Goal: Task Accomplishment & Management: Use online tool/utility

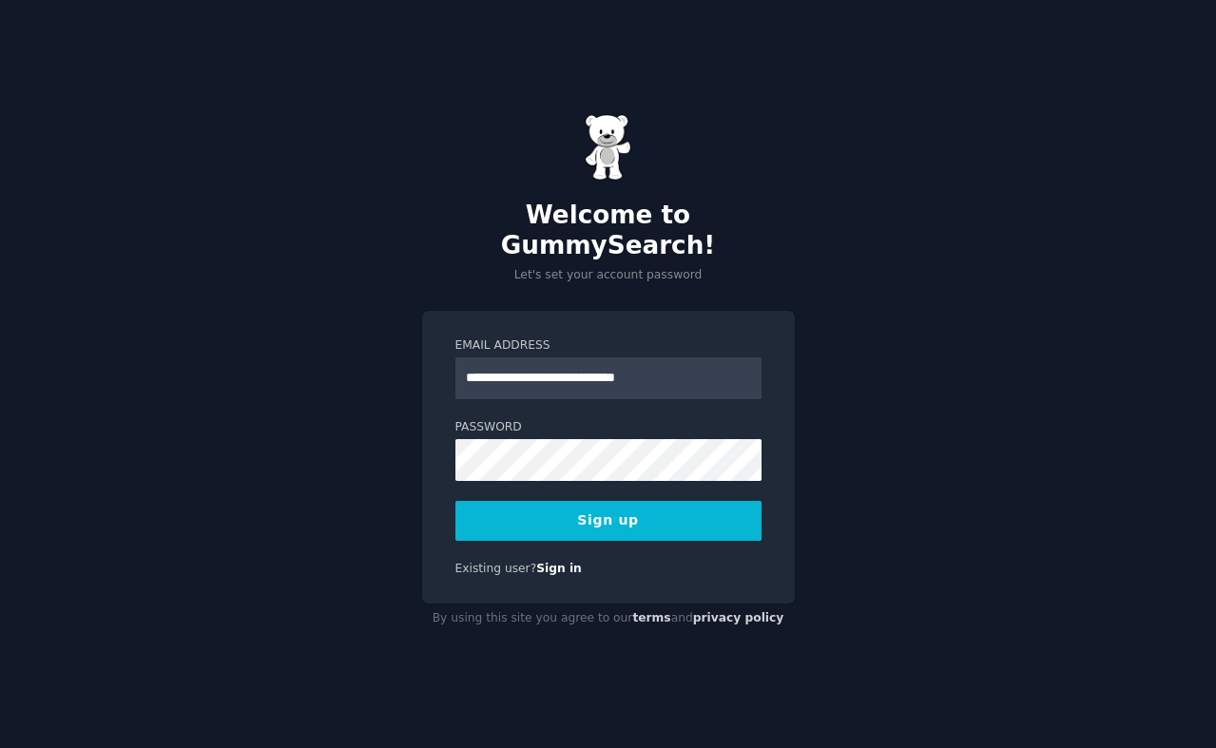
type input "**********"
click at [647, 514] on button "Sign up" at bounding box center [608, 521] width 306 height 40
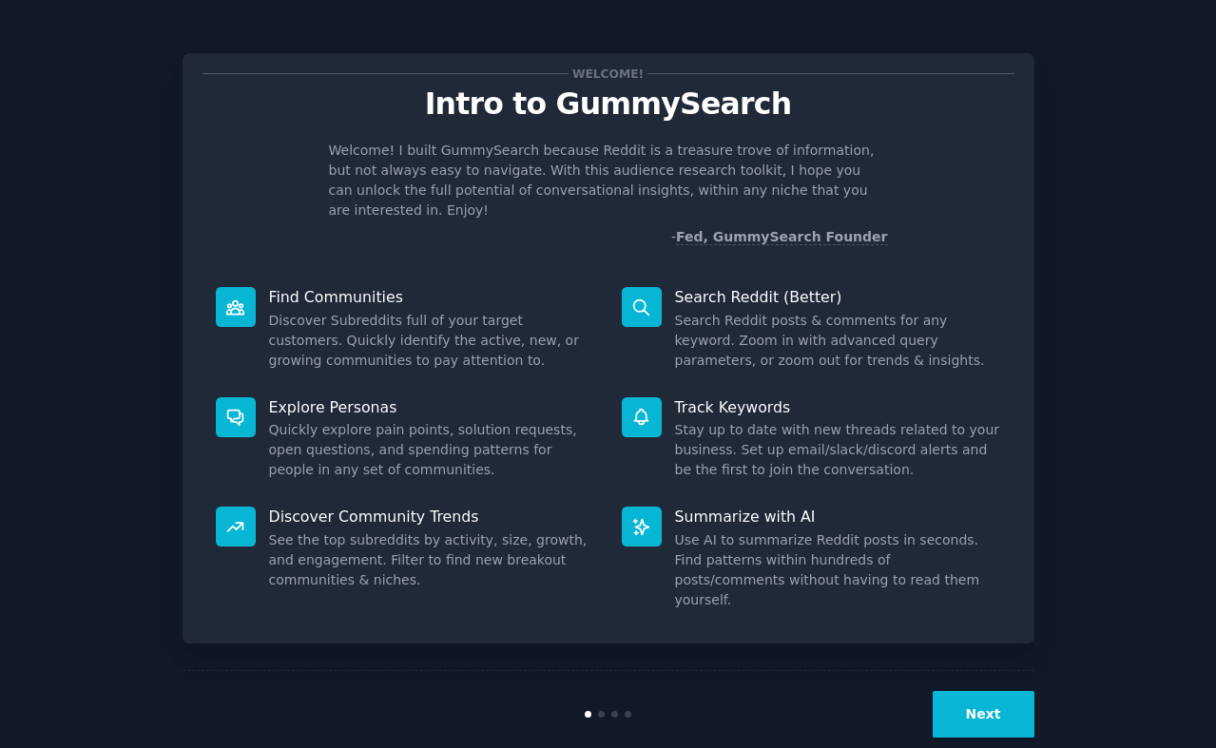
click at [999, 691] on button "Next" at bounding box center [984, 714] width 102 height 47
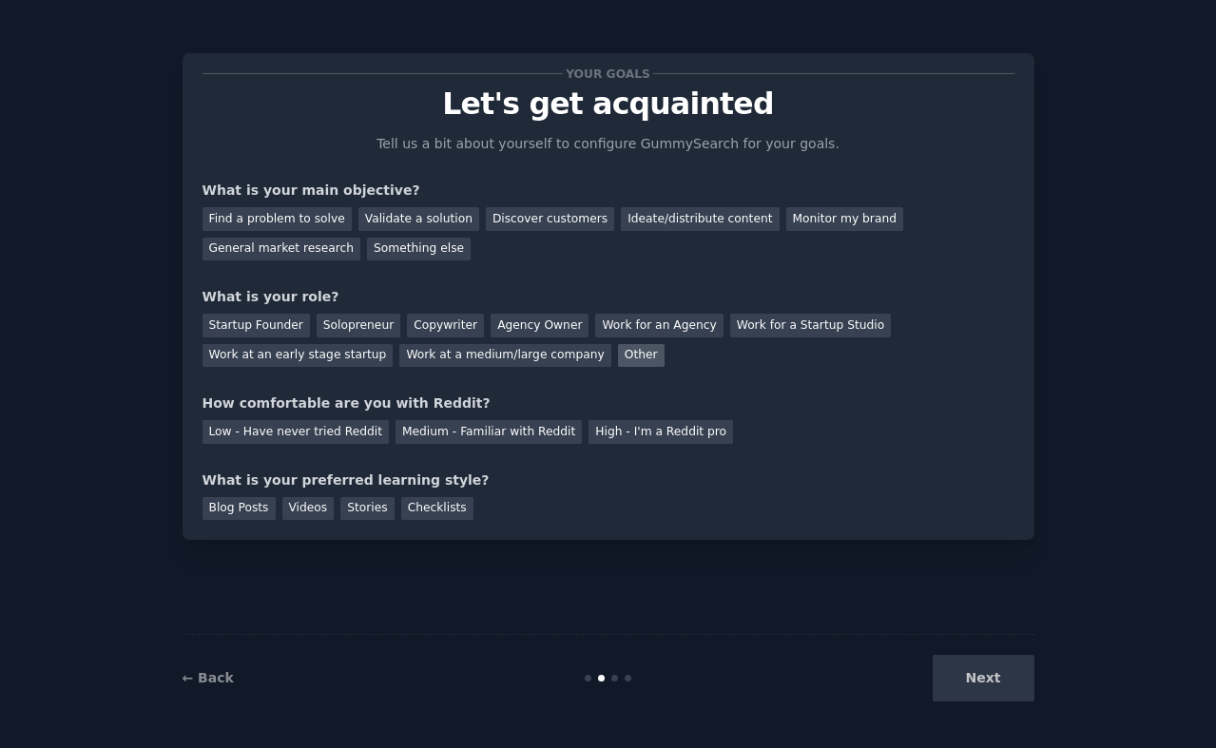
click at [618, 360] on div "Other" at bounding box center [641, 356] width 47 height 24
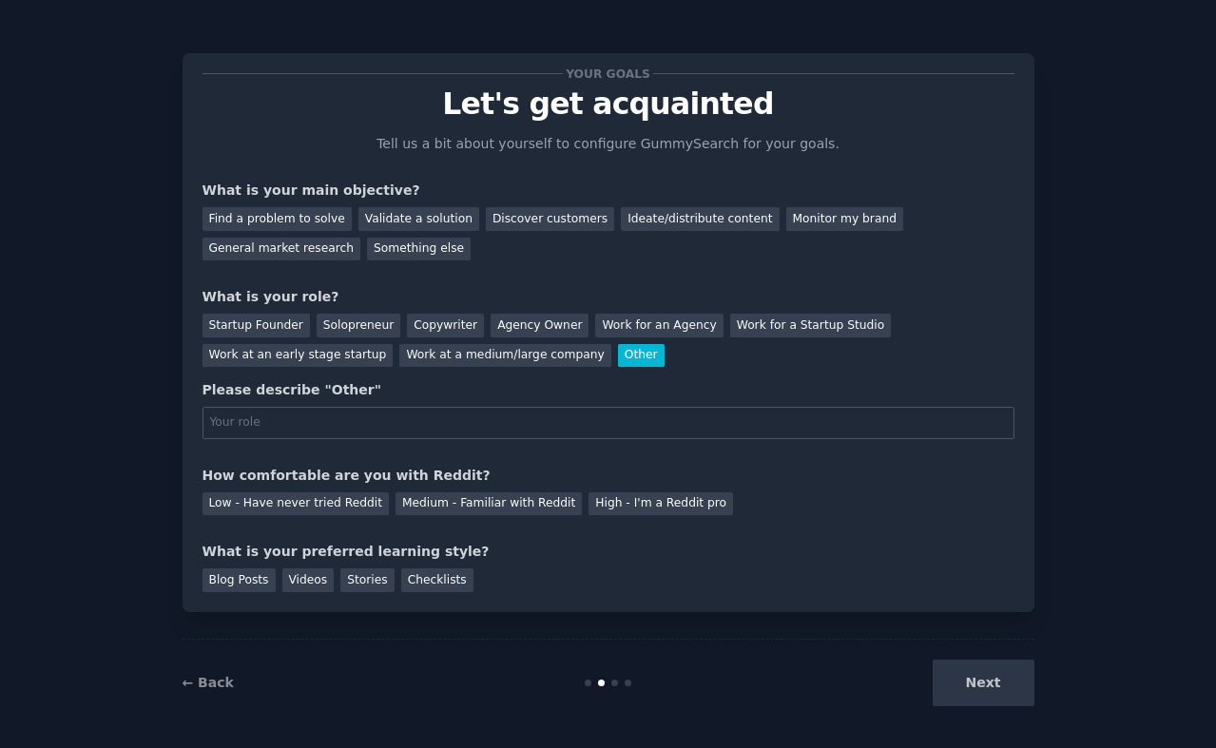
click at [618, 360] on div "Other" at bounding box center [641, 356] width 47 height 24
click at [730, 326] on div "Work for a Startup Studio" at bounding box center [810, 326] width 161 height 24
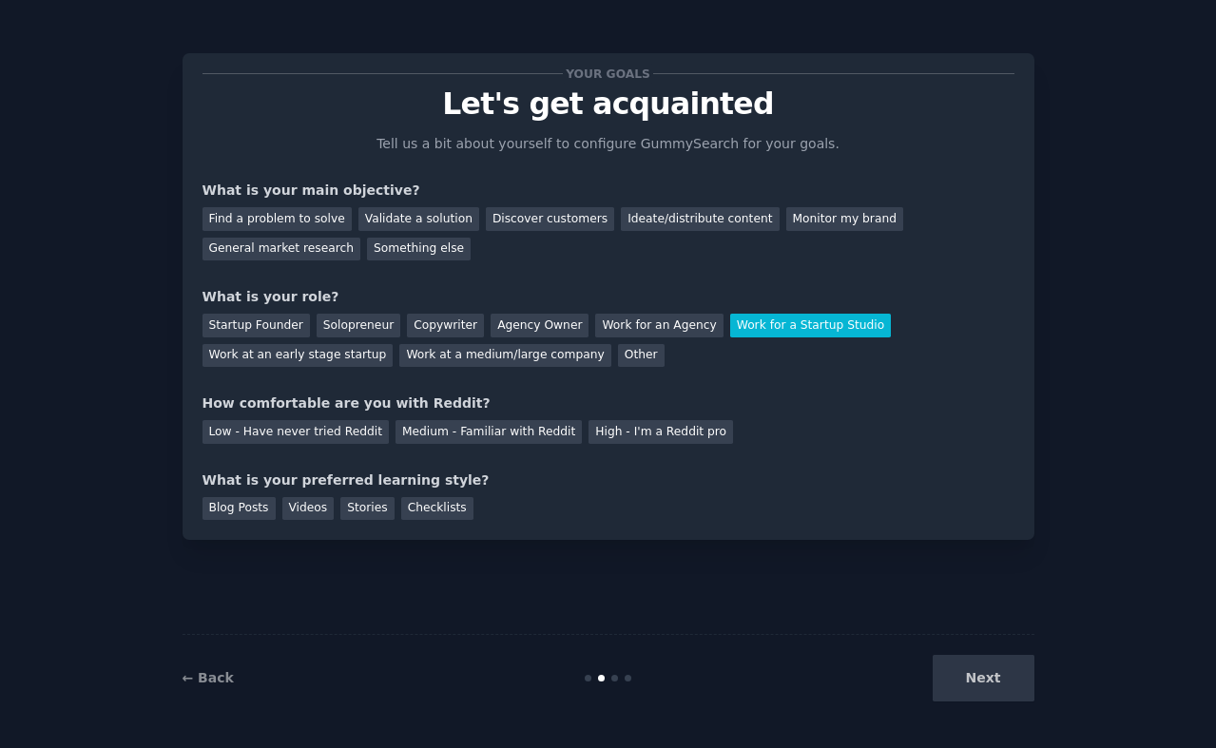
click at [362, 341] on div "Startup Founder Solopreneur Copywriter Agency Owner Work for an Agency Work for…" at bounding box center [609, 337] width 812 height 60
click at [350, 353] on div "Work at an early stage startup" at bounding box center [298, 356] width 191 height 24
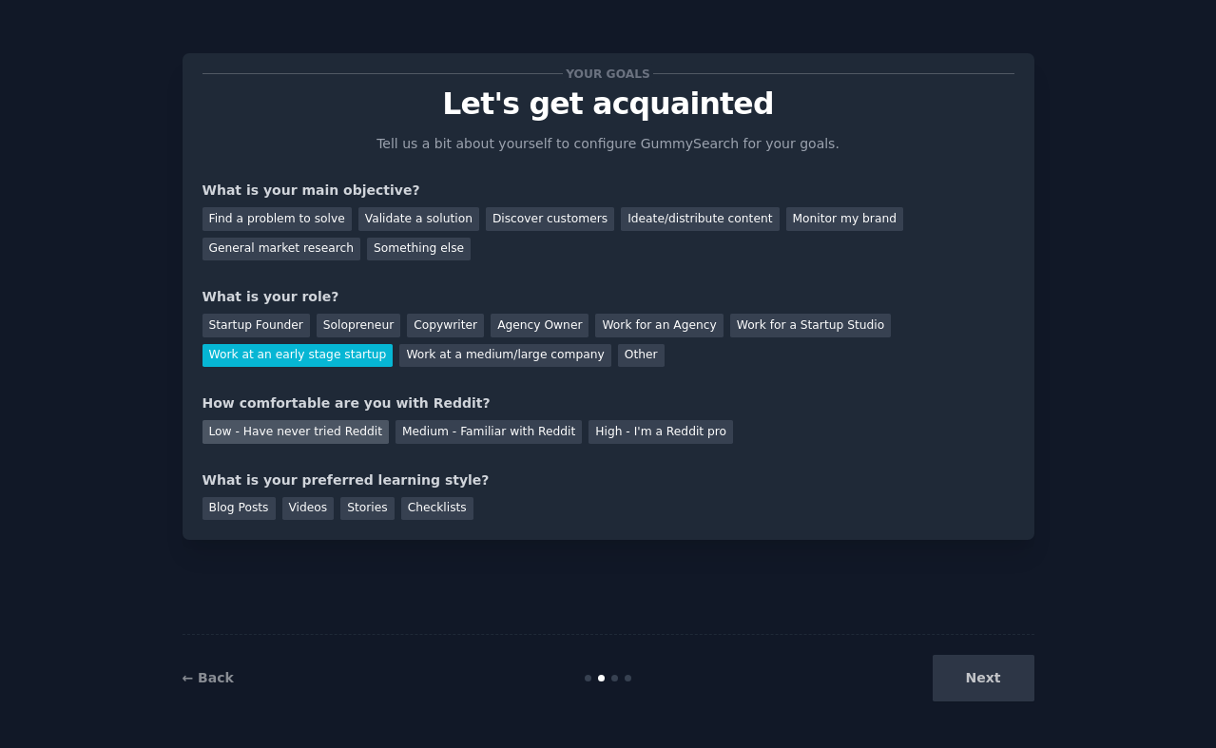
click at [335, 425] on div "Low - Have never tried Reddit" at bounding box center [296, 432] width 186 height 24
click at [250, 501] on div "Blog Posts" at bounding box center [239, 509] width 73 height 24
click at [415, 507] on div "Checklists" at bounding box center [437, 509] width 72 height 24
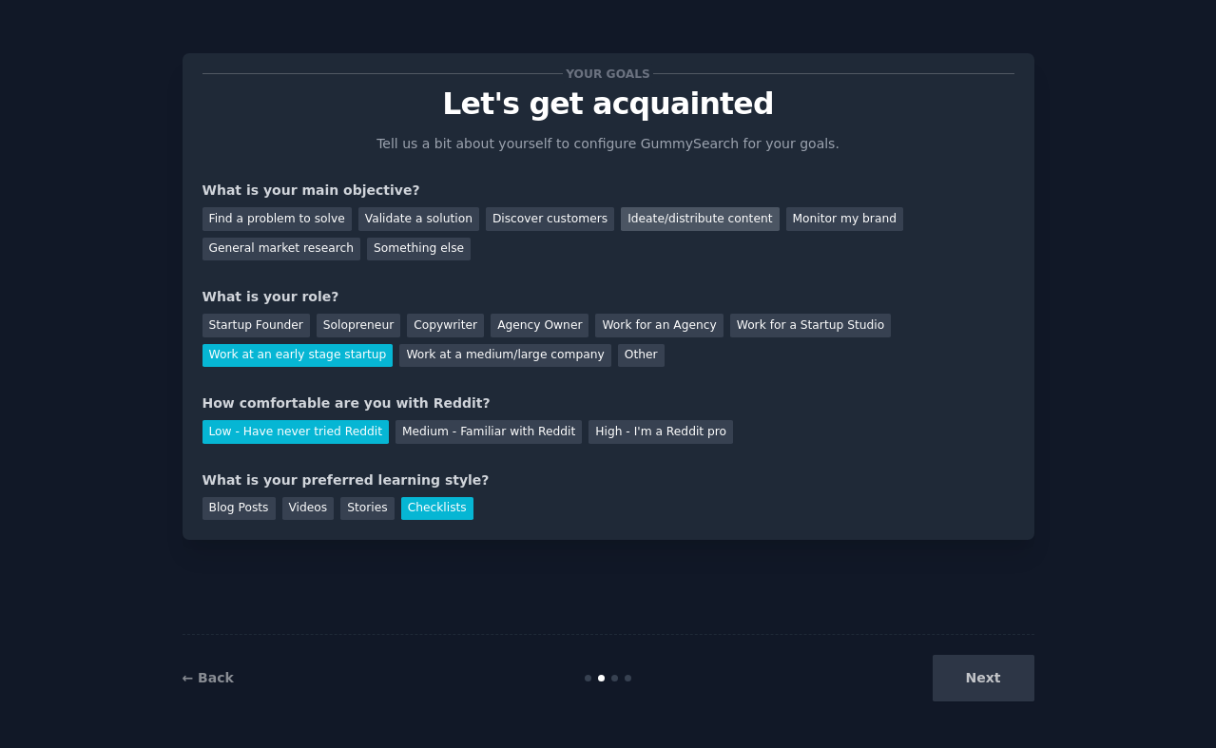
click at [634, 216] on div "Ideate/distribute content" at bounding box center [700, 219] width 158 height 24
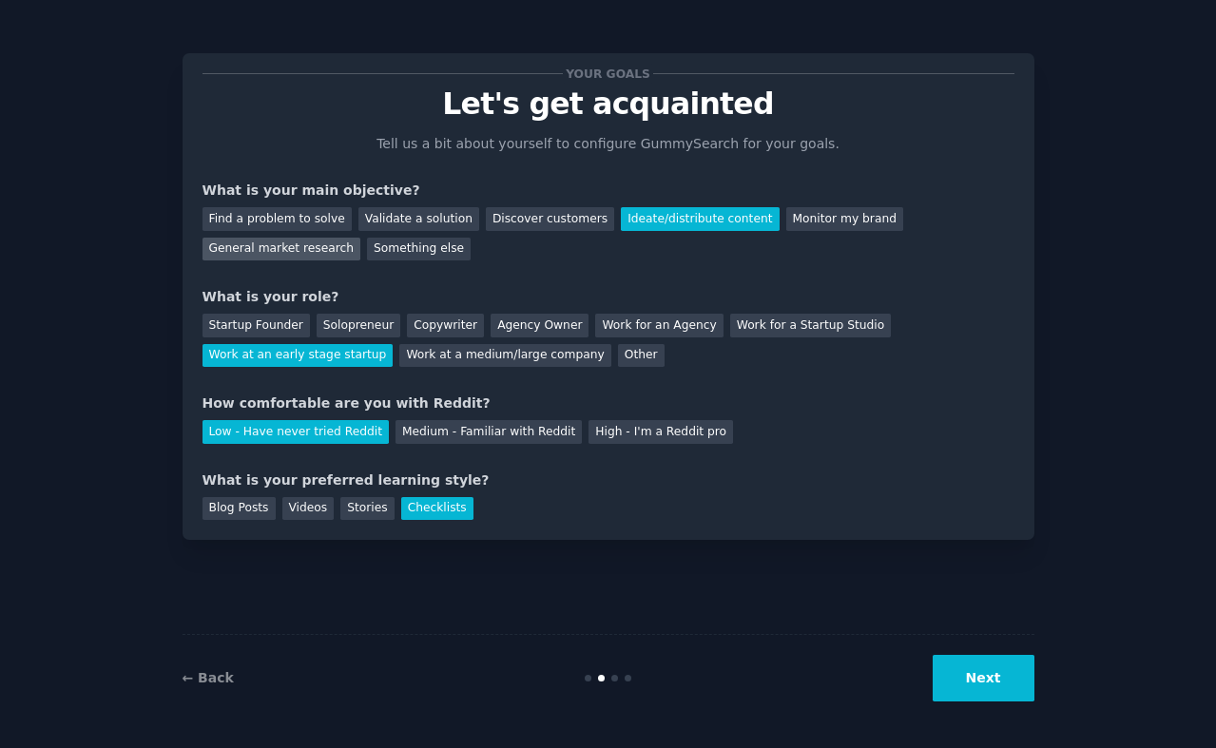
click at [338, 252] on div "General market research" at bounding box center [282, 250] width 159 height 24
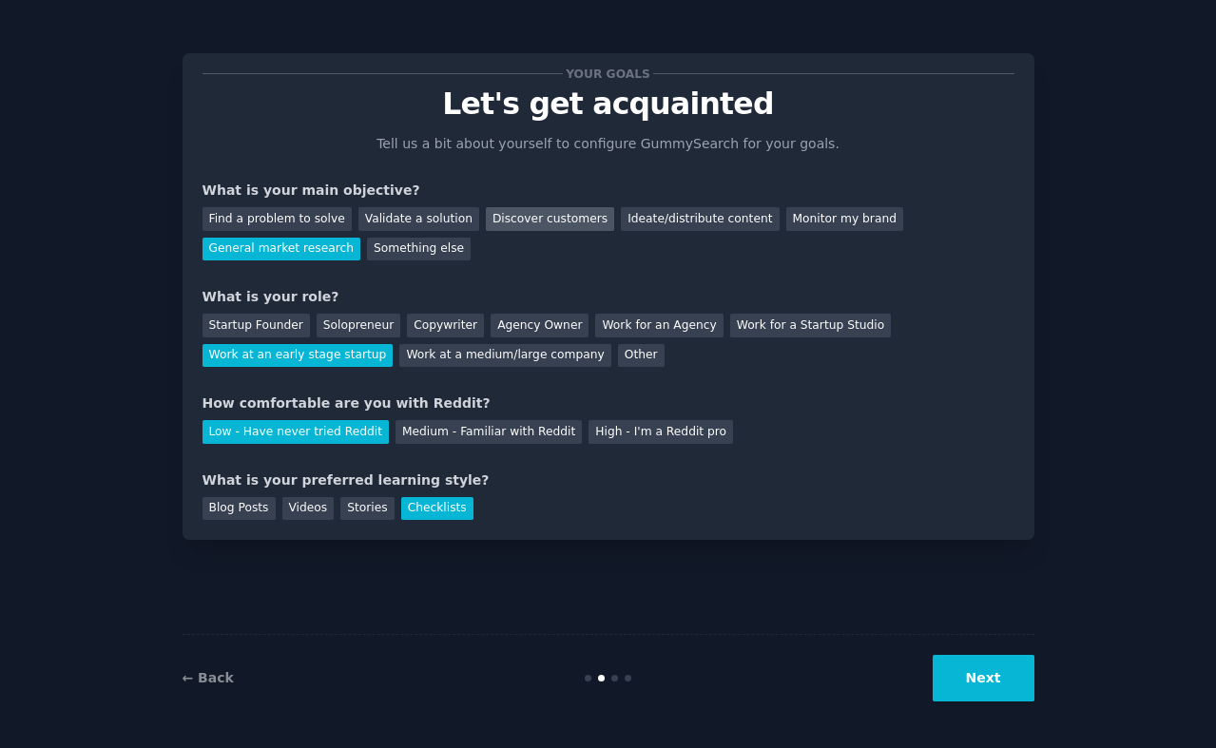
click at [538, 221] on div "Discover customers" at bounding box center [550, 219] width 128 height 24
click at [995, 680] on button "Next" at bounding box center [984, 678] width 102 height 47
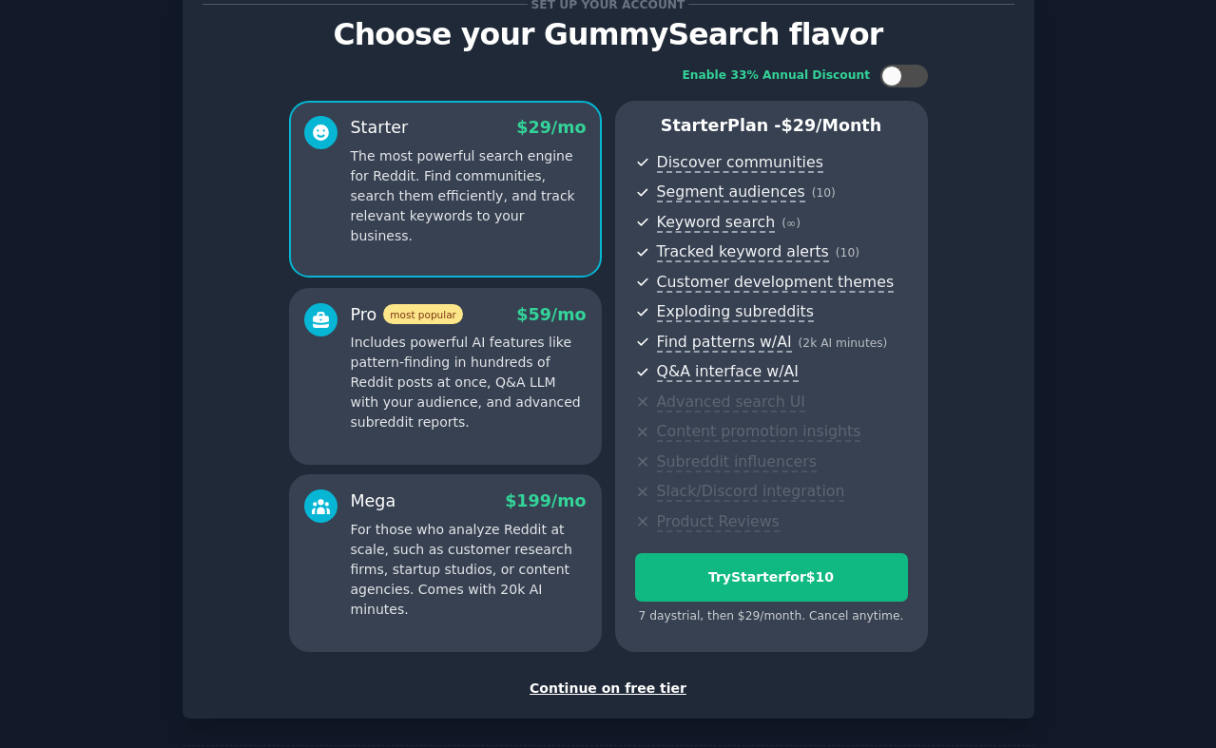
scroll to position [68, 0]
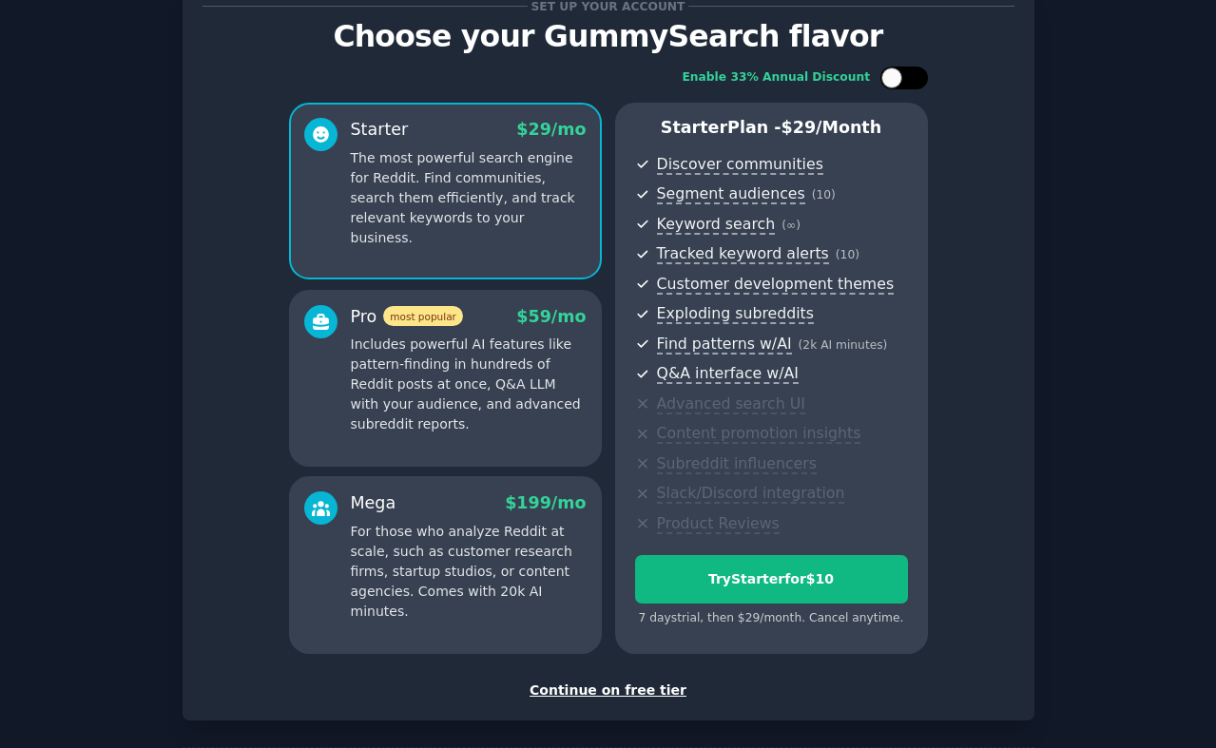
click at [914, 79] on div at bounding box center [914, 78] width 10 height 10
checkbox input "true"
click at [559, 572] on p "For those who analyze Reddit at scale, such as customer research firms, startup…" at bounding box center [469, 572] width 236 height 100
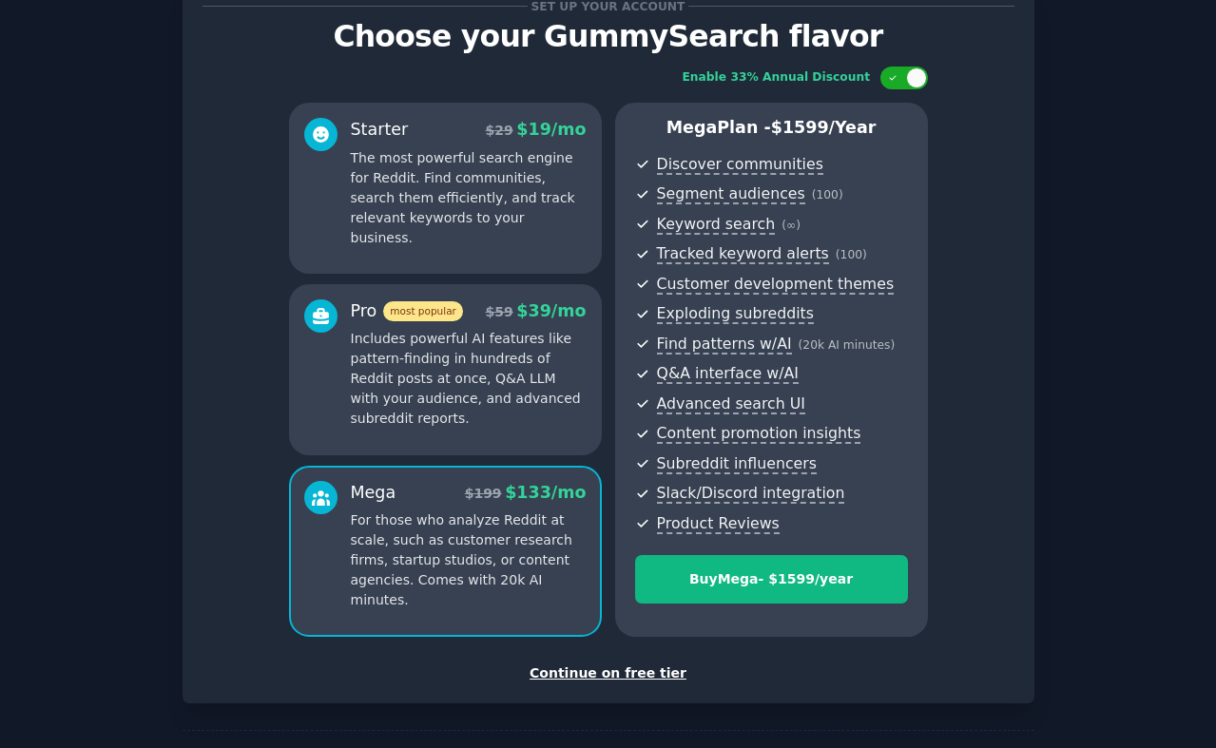
click at [537, 437] on div "Pro most popular $ 59 $ 39 /mo Includes powerful AI features like pattern-findi…" at bounding box center [445, 369] width 313 height 171
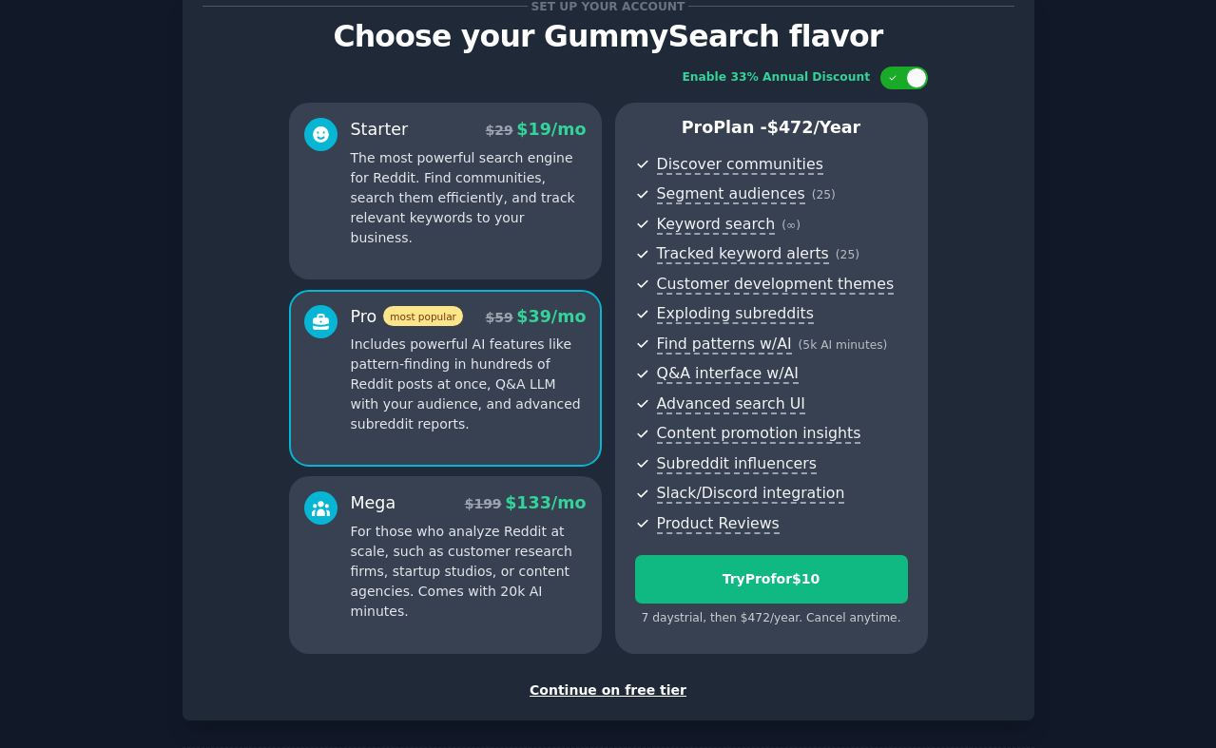
click at [550, 571] on p "For those who analyze Reddit at scale, such as customer research firms, startup…" at bounding box center [469, 572] width 236 height 100
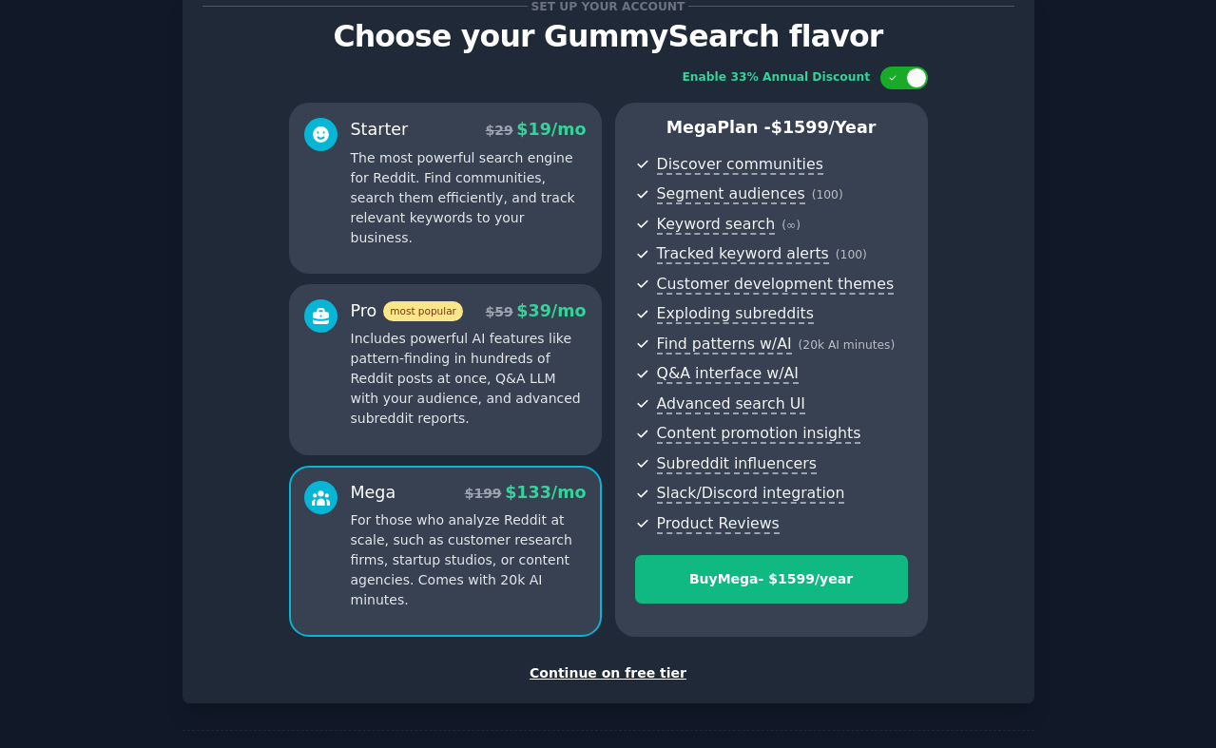
click at [557, 434] on div "Pro most popular $ 59 $ 39 /mo Includes powerful AI features like pattern-findi…" at bounding box center [445, 369] width 313 height 171
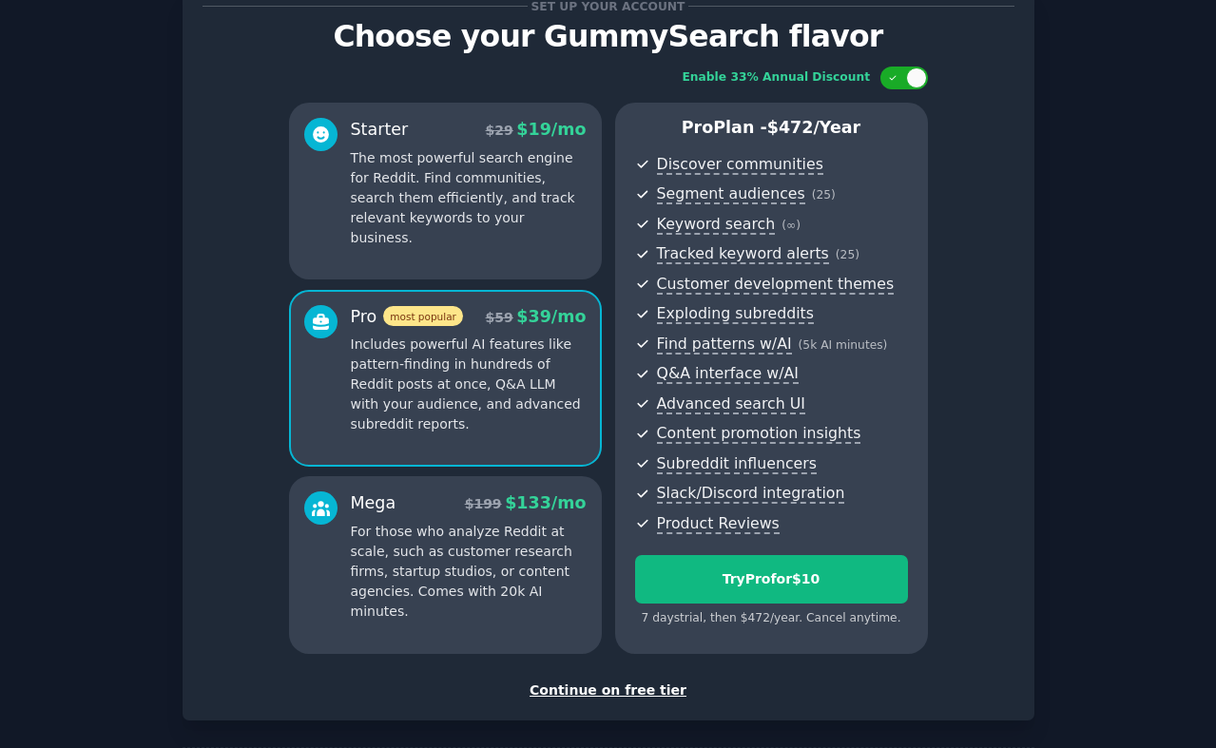
click at [562, 263] on div "Starter $ 29 $ 19 /mo The most powerful search engine for Reddit. Find communit…" at bounding box center [445, 191] width 313 height 177
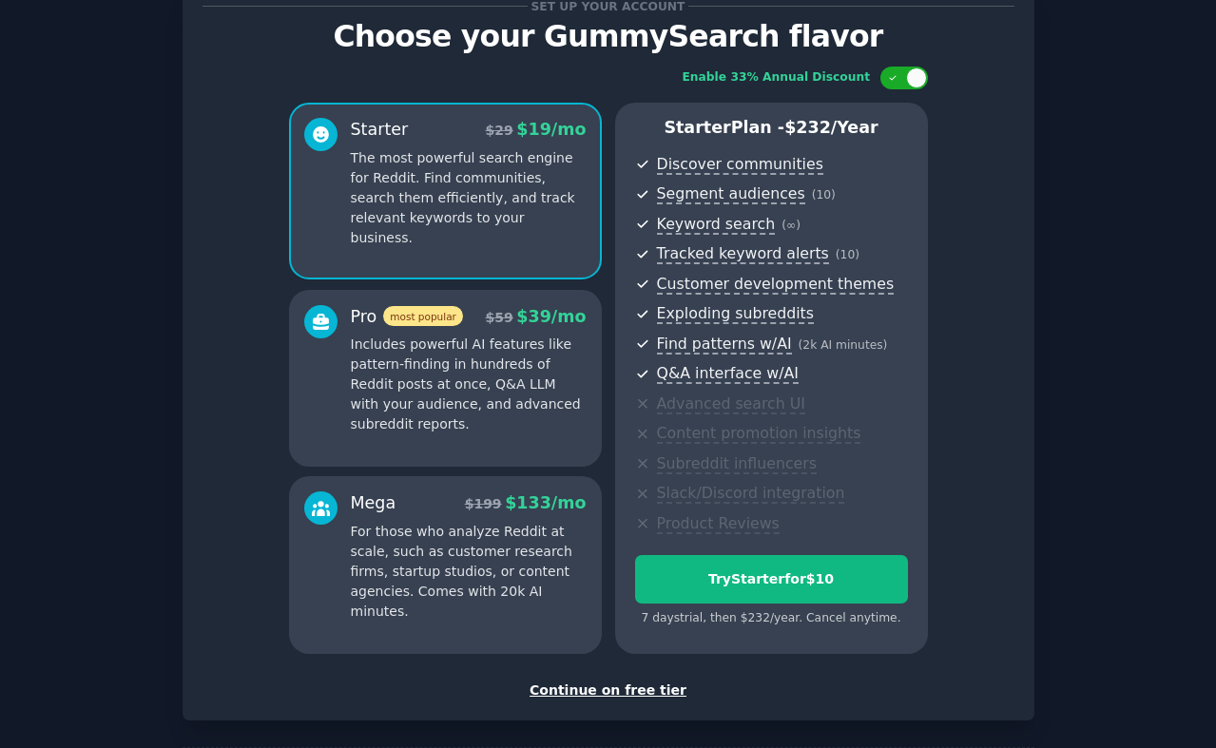
click at [600, 683] on div "Continue on free tier" at bounding box center [609, 691] width 812 height 20
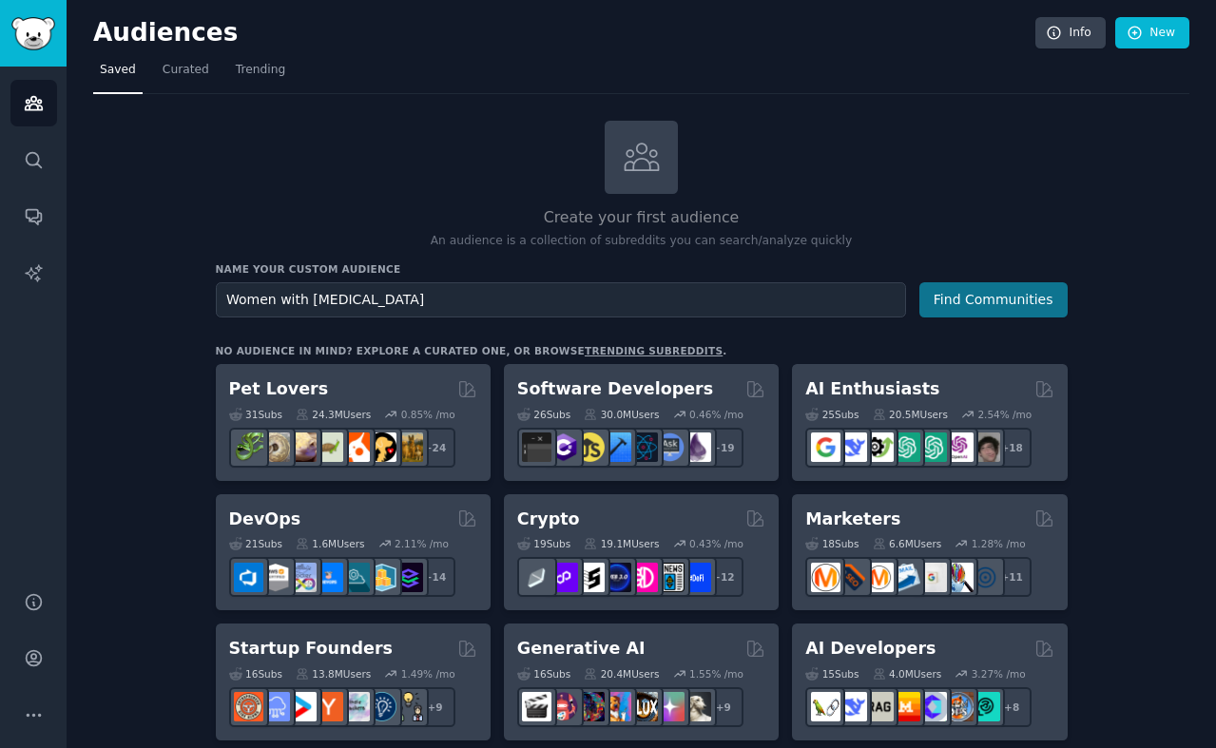
type input "Women with [MEDICAL_DATA]"
click at [1000, 291] on button "Find Communities" at bounding box center [993, 299] width 148 height 35
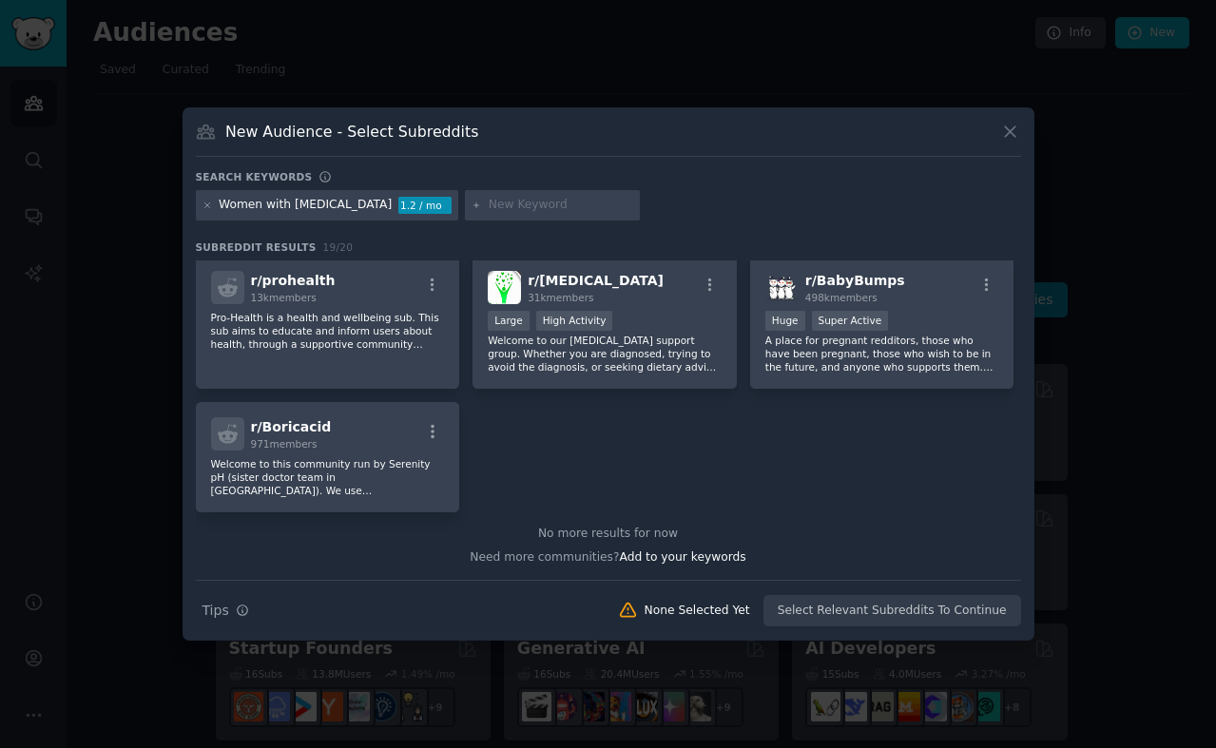
scroll to position [715, 0]
click at [879, 359] on p "A place for pregnant redditors, those who have been pregnant, those who wish to…" at bounding box center [882, 355] width 234 height 40
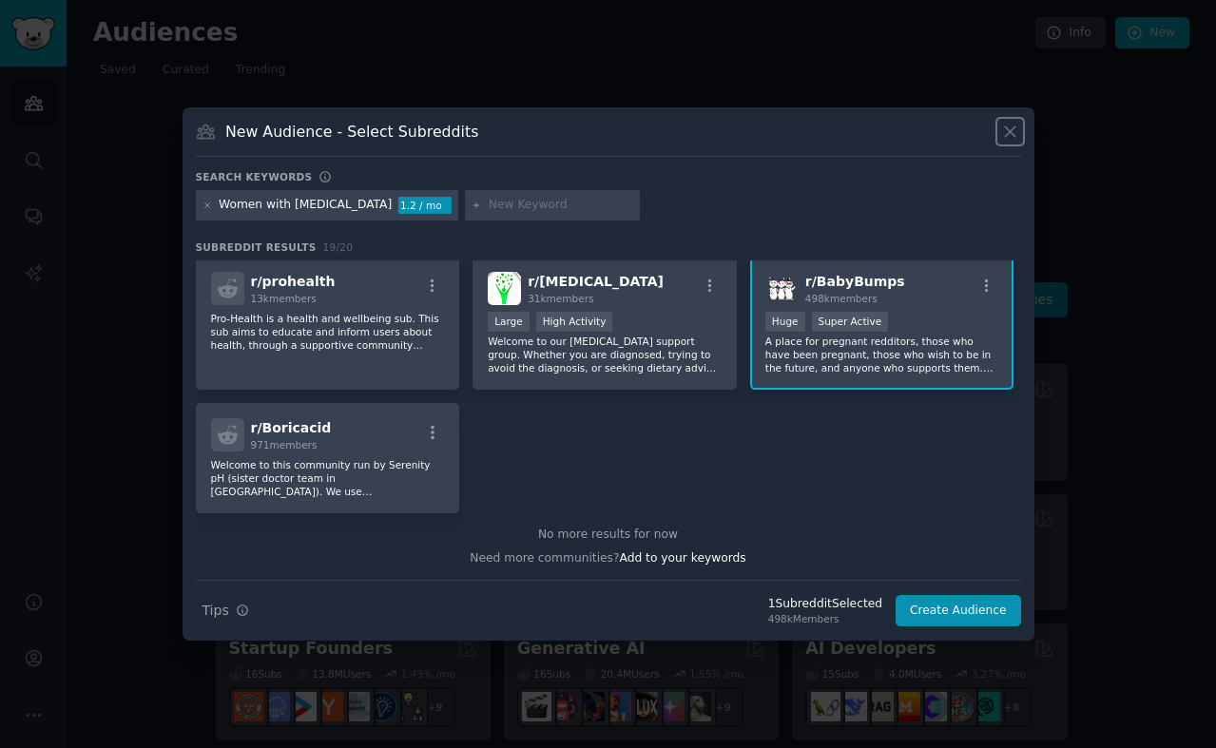
click at [1008, 135] on icon at bounding box center [1010, 132] width 20 height 20
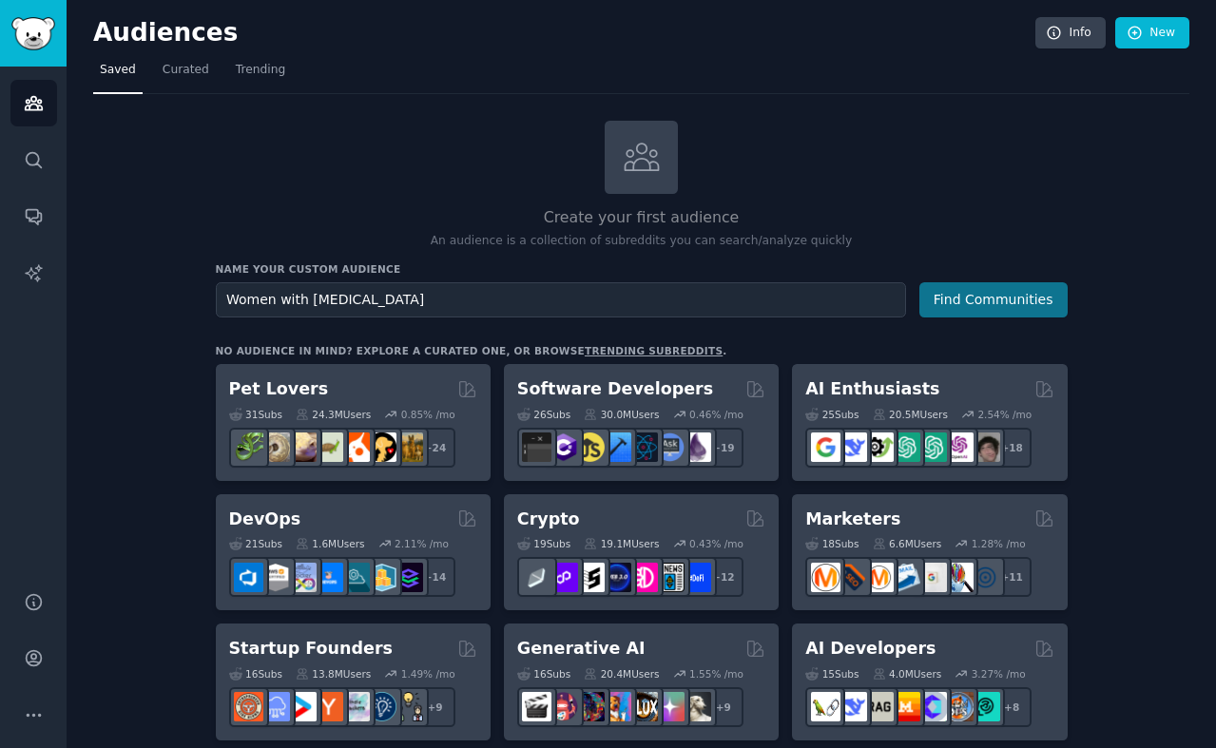
click at [1010, 294] on button "Find Communities" at bounding box center [993, 299] width 148 height 35
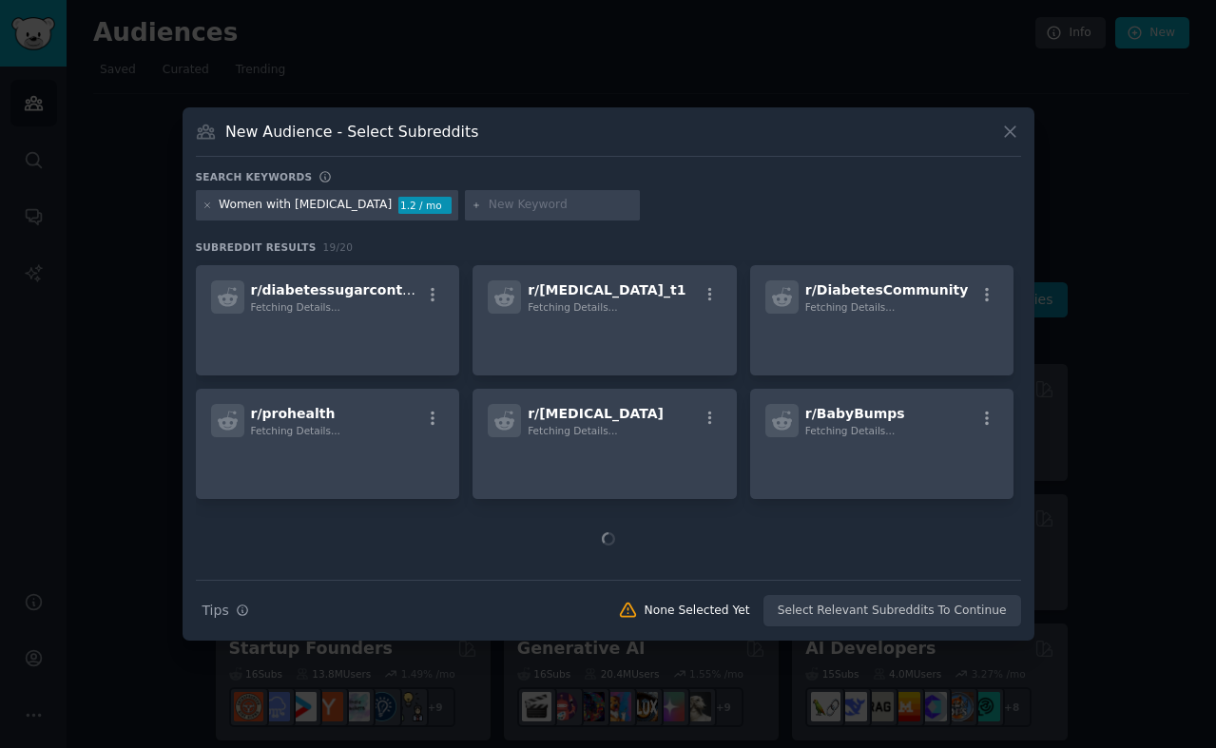
scroll to position [562, 0]
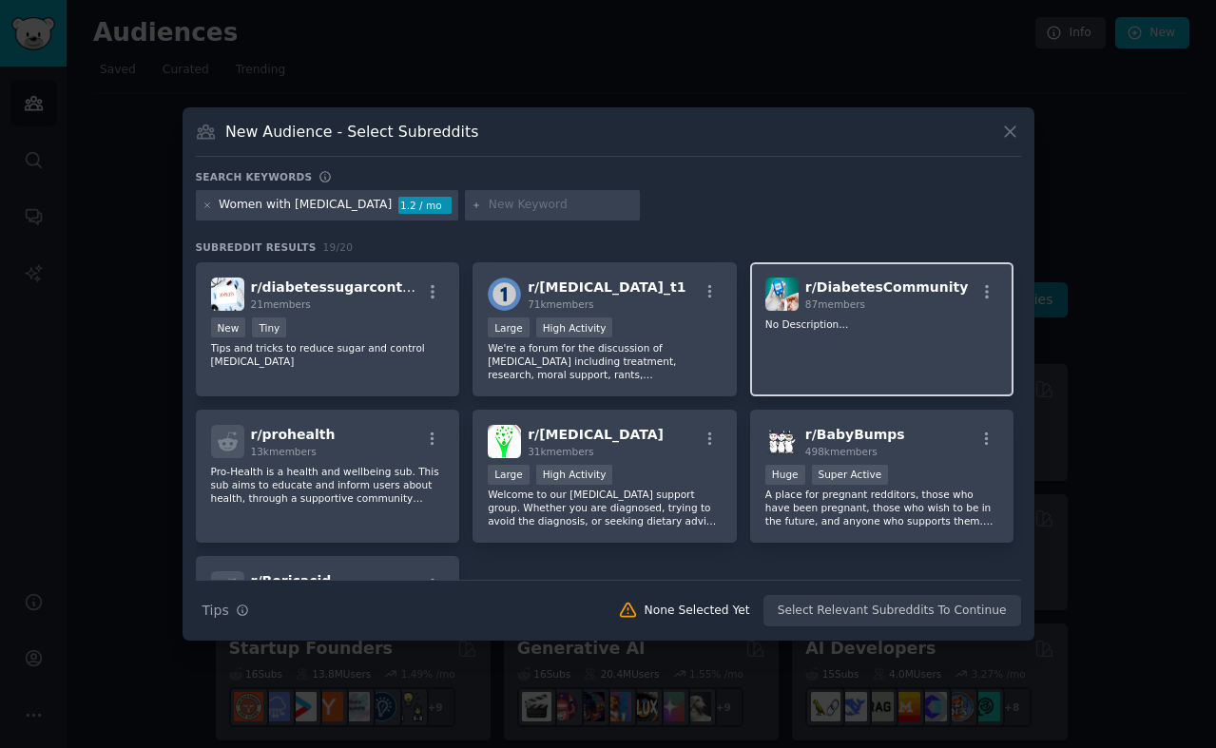
click at [908, 365] on div "r/ DiabetesCommunity 87 members No Description..." at bounding box center [882, 329] width 264 height 134
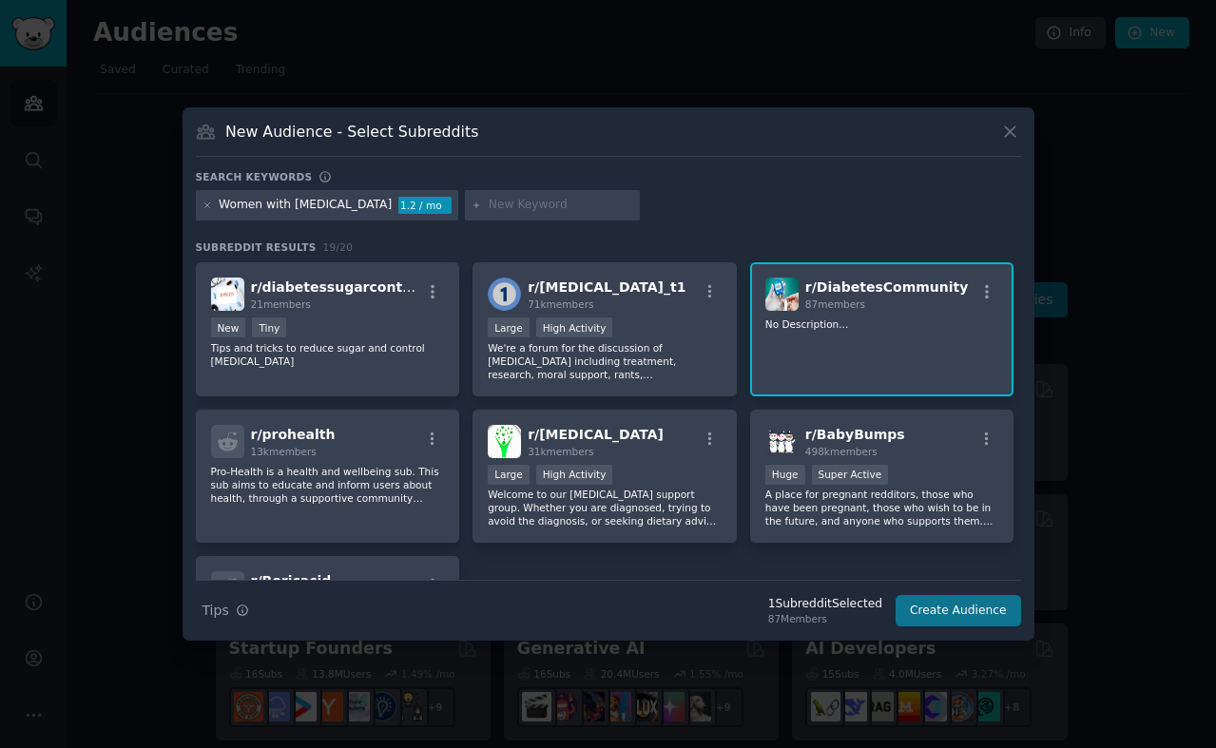
click at [921, 613] on button "Create Audience" at bounding box center [959, 611] width 126 height 32
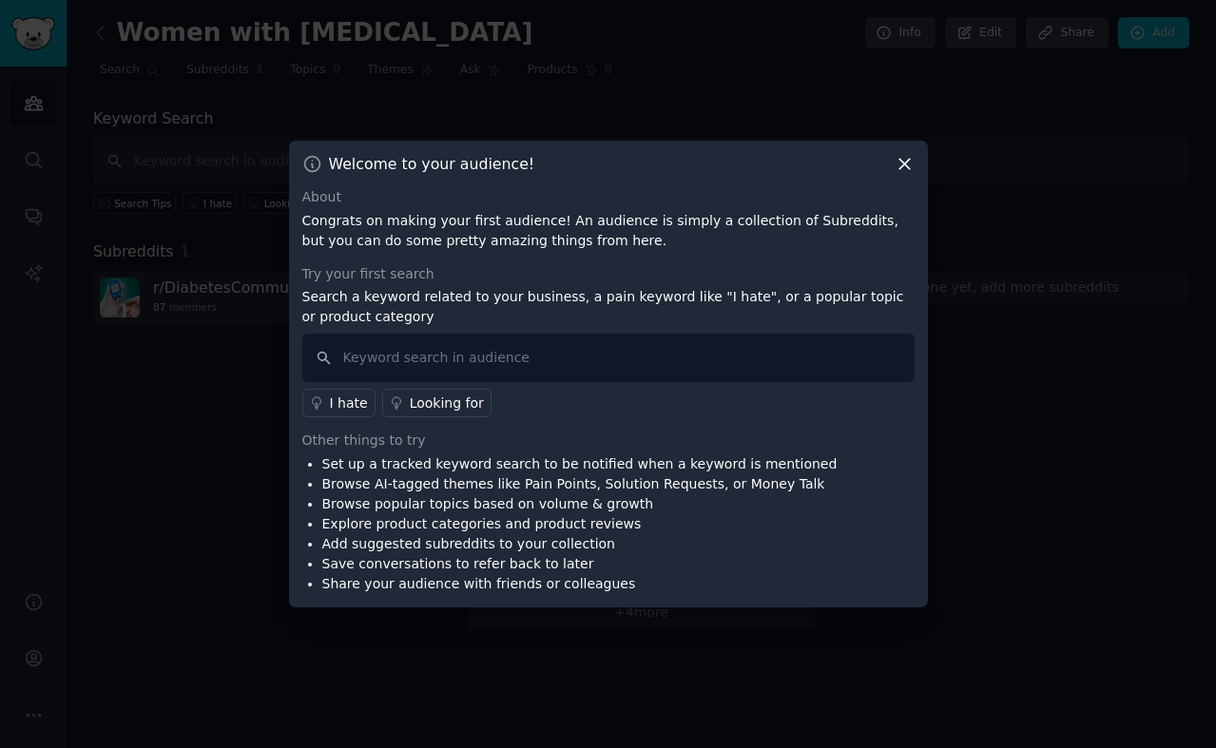
click at [905, 166] on icon at bounding box center [905, 164] width 20 height 20
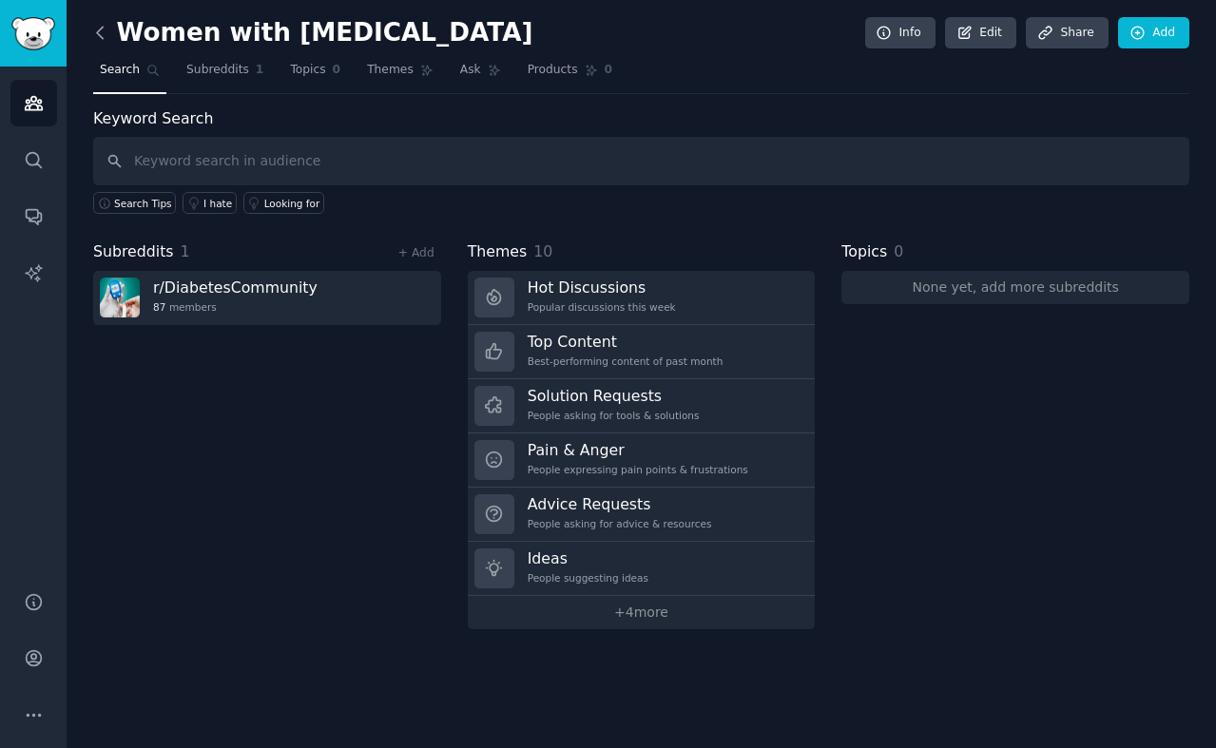
click at [104, 29] on icon at bounding box center [100, 33] width 20 height 20
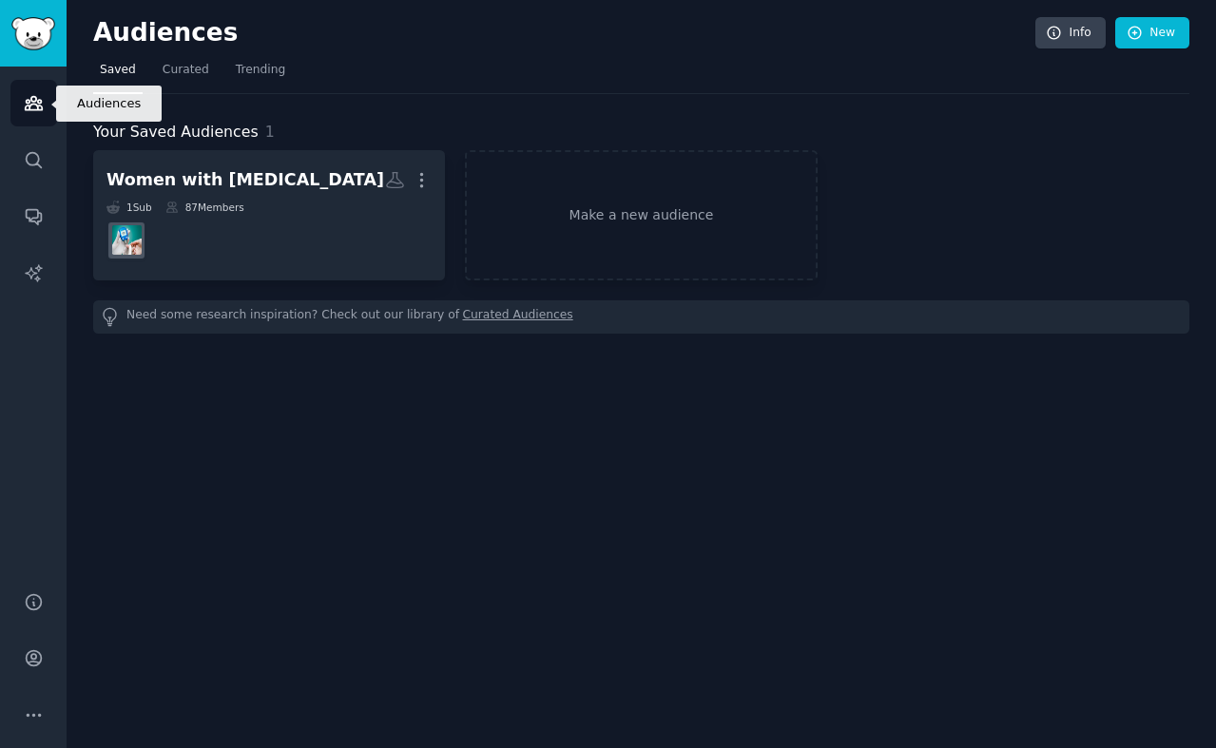
click at [34, 117] on link "Audiences" at bounding box center [33, 103] width 47 height 47
click at [41, 30] on img "Sidebar" at bounding box center [33, 33] width 44 height 33
